Goal: Task Accomplishment & Management: Complete application form

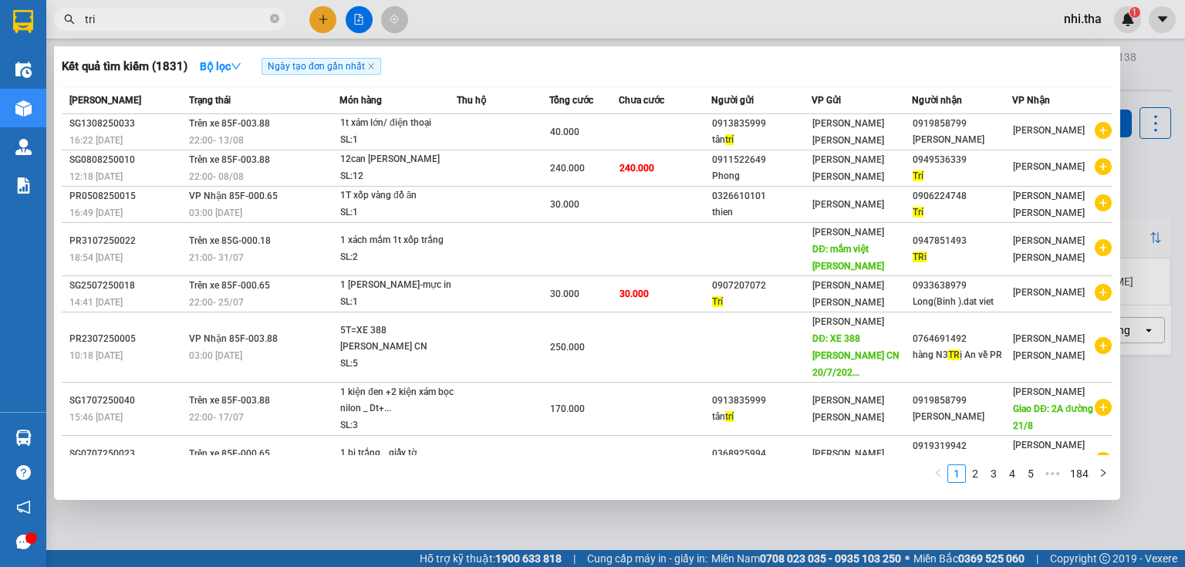
drag, startPoint x: 106, startPoint y: 19, endPoint x: 73, endPoint y: 21, distance: 32.5
click at [73, 21] on div "tri" at bounding box center [150, 19] width 301 height 23
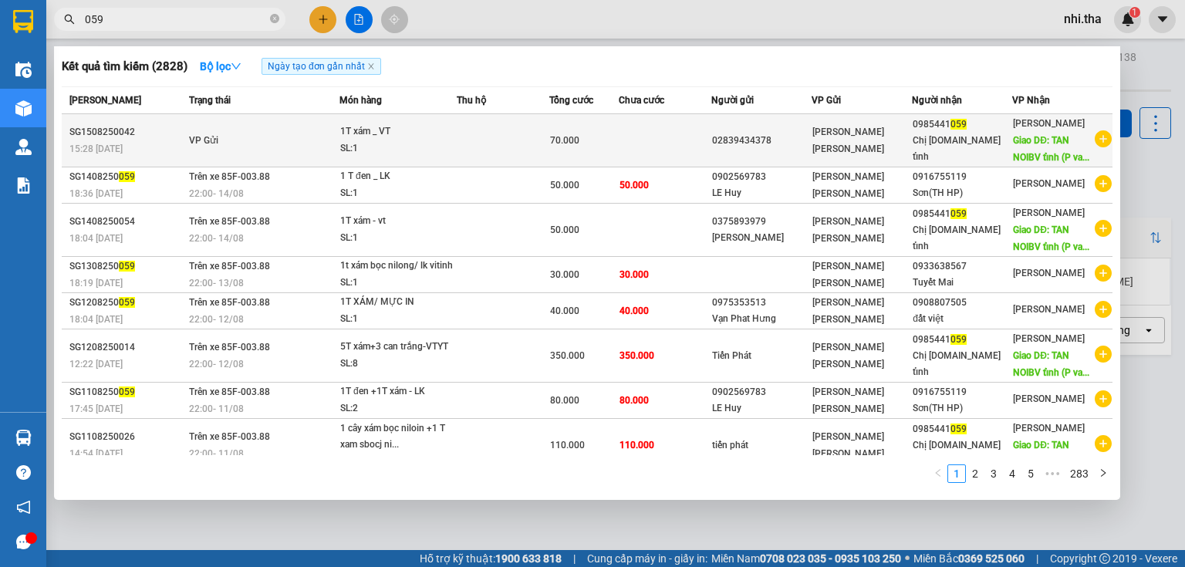
type input "059"
click at [500, 144] on td at bounding box center [503, 140] width 93 height 53
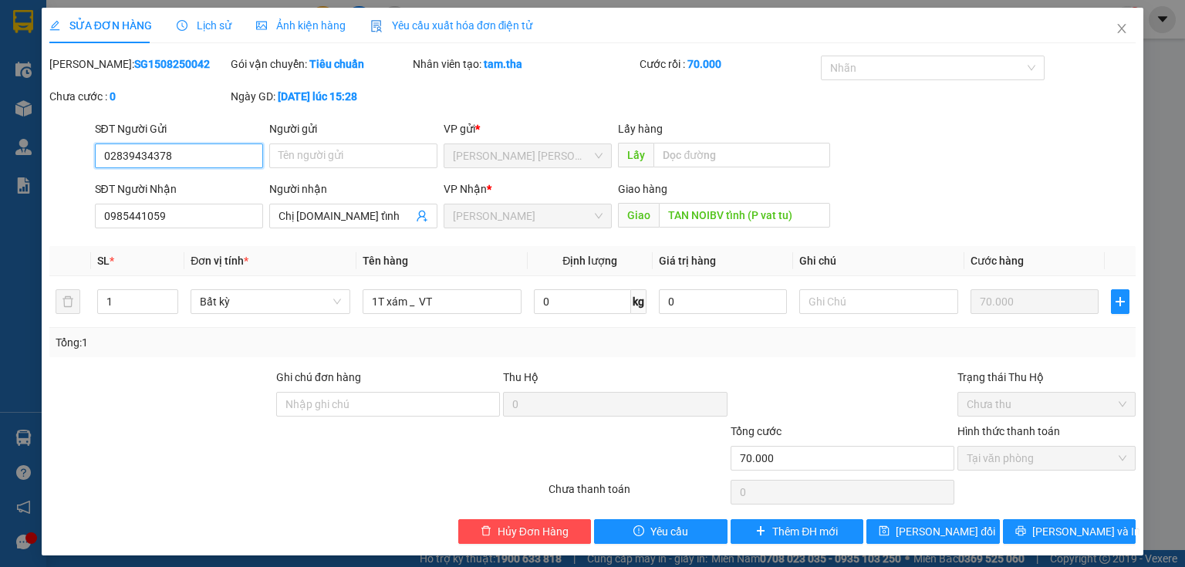
type input "02839434378"
type input "0985441059"
type input "Chị [DOMAIN_NAME] tỉnh"
type input "TAN NOIBV tỉnh (P vat tu)"
type input "70.000"
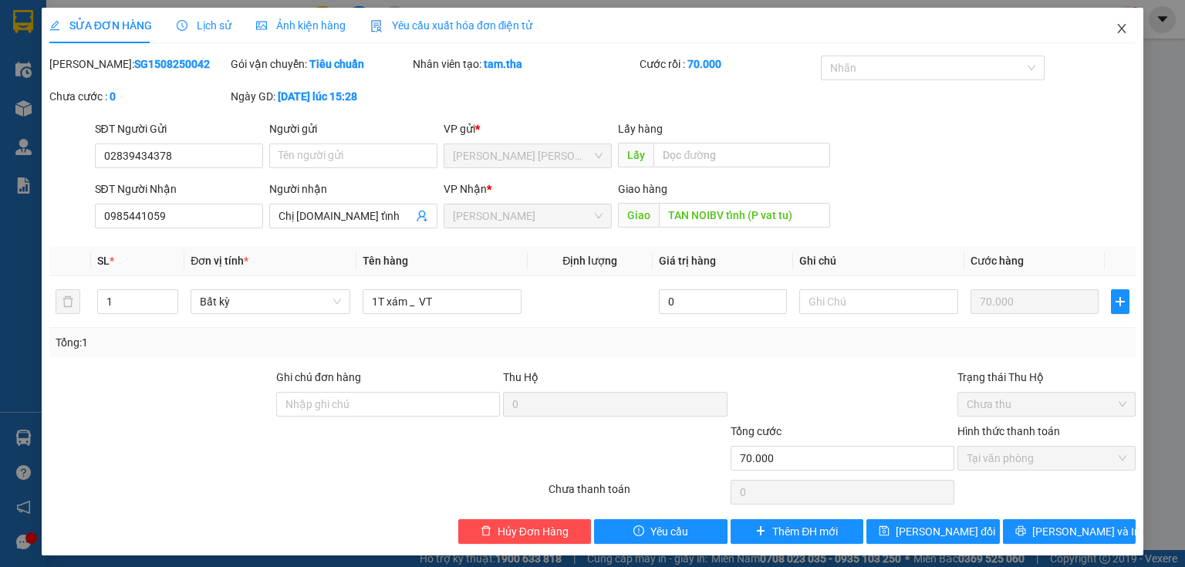
click at [1116, 34] on icon "close" at bounding box center [1122, 28] width 12 height 12
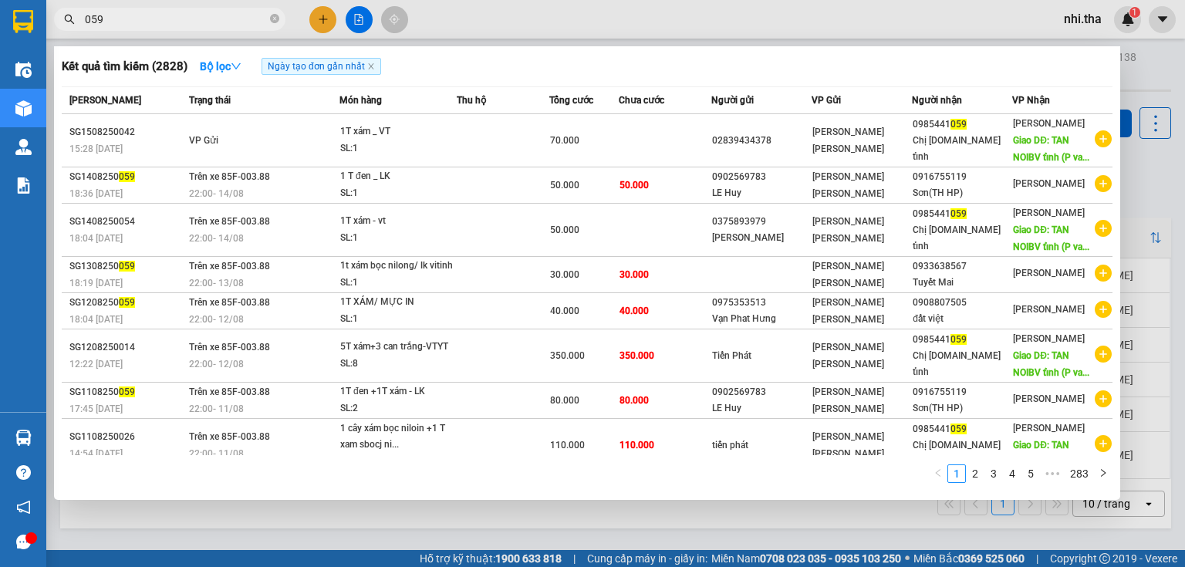
click at [171, 20] on input "059" at bounding box center [176, 19] width 182 height 17
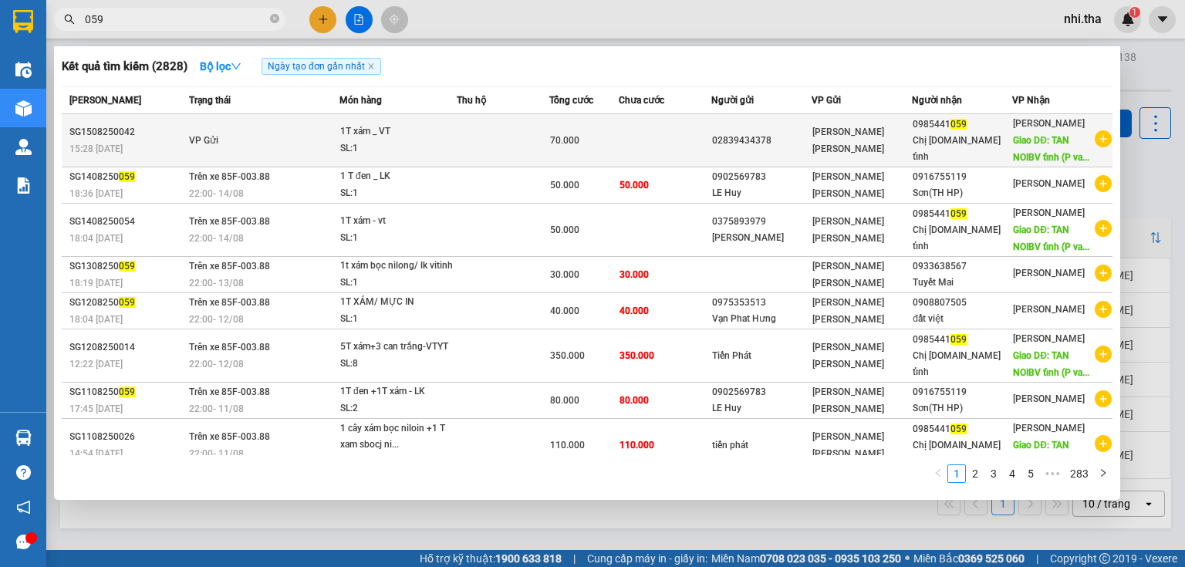
click at [947, 143] on div "Chị [DOMAIN_NAME] tỉnh" at bounding box center [962, 149] width 99 height 32
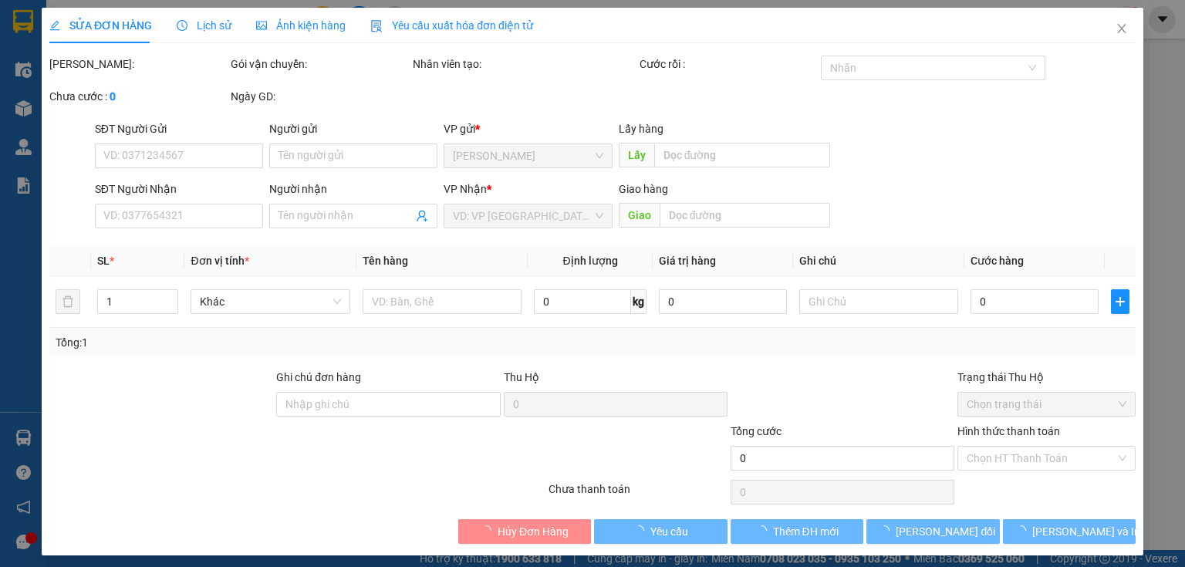
type input "02839434378"
type input "0985441059"
type input "Chị [DOMAIN_NAME] tỉnh"
type input "TAN NOIBV tỉnh (P vat tu)"
type input "70.000"
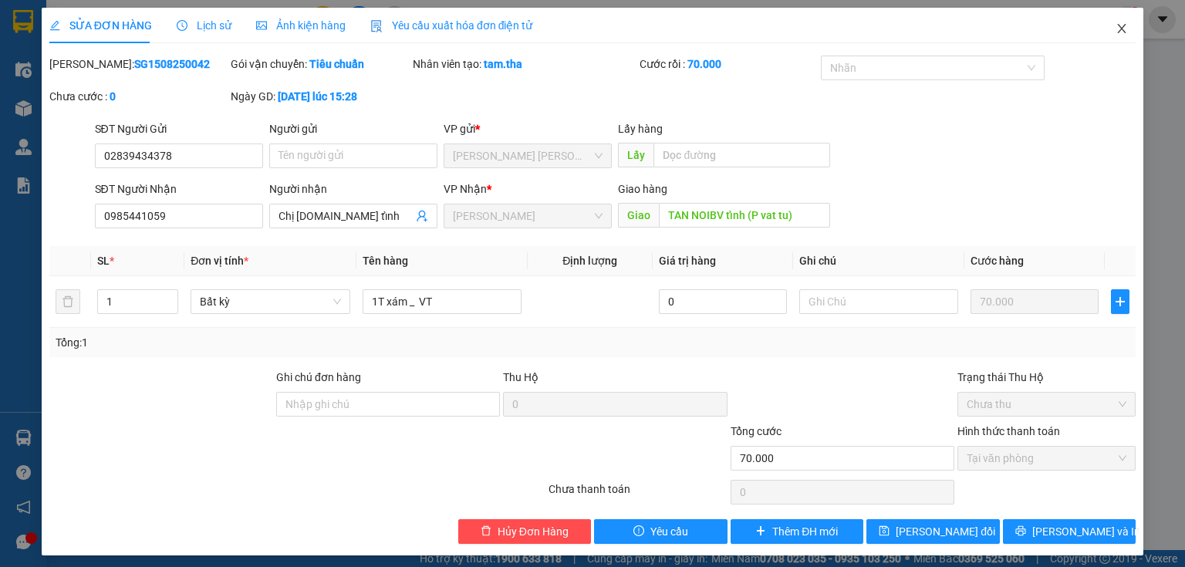
click at [1116, 28] on icon "close" at bounding box center [1122, 28] width 12 height 12
